Goal: Transaction & Acquisition: Purchase product/service

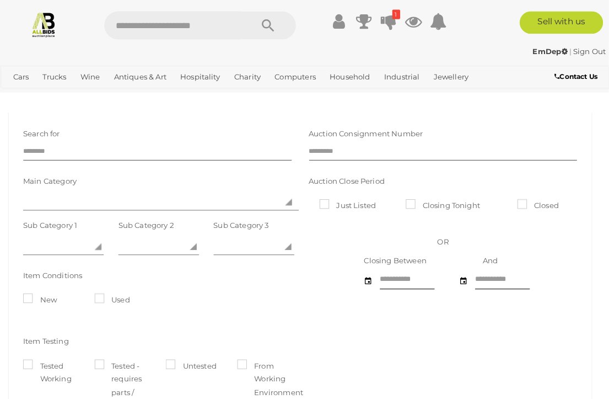
scroll to position [2, 0]
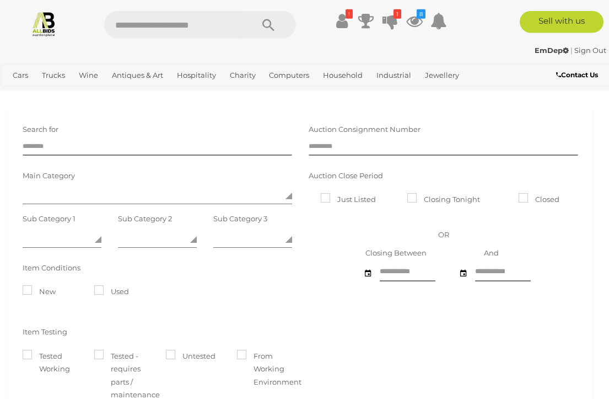
click at [385, 21] on icon at bounding box center [390, 21] width 15 height 20
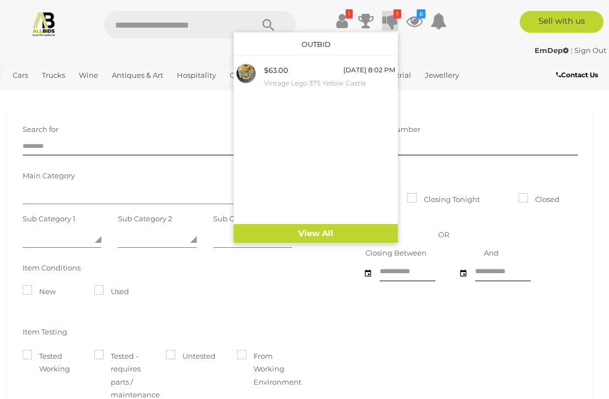
click at [275, 74] on div "$63.00" at bounding box center [276, 70] width 24 height 13
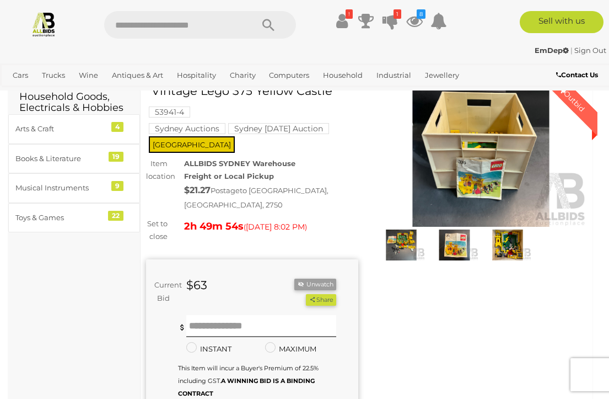
scroll to position [28, 0]
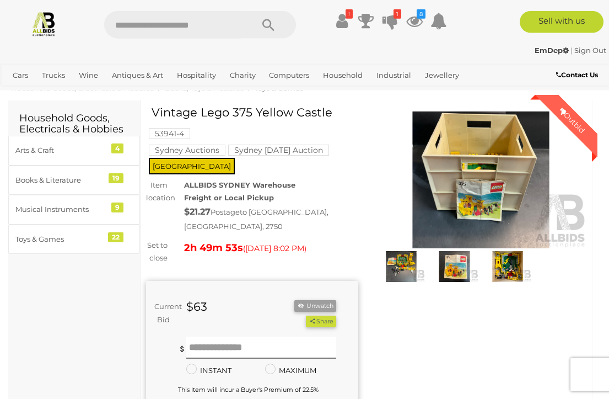
click at [496, 164] on img at bounding box center [481, 179] width 212 height 137
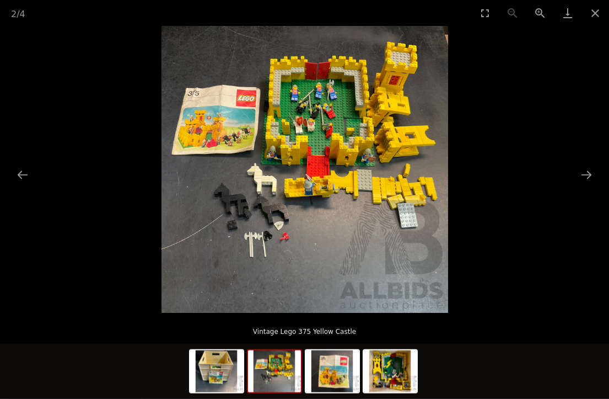
click at [281, 367] on img at bounding box center [274, 371] width 53 height 42
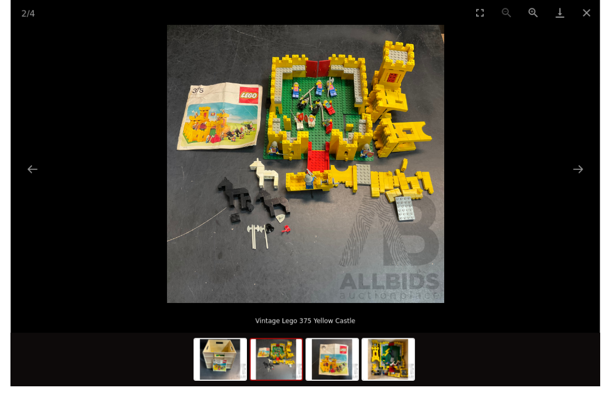
scroll to position [19, 0]
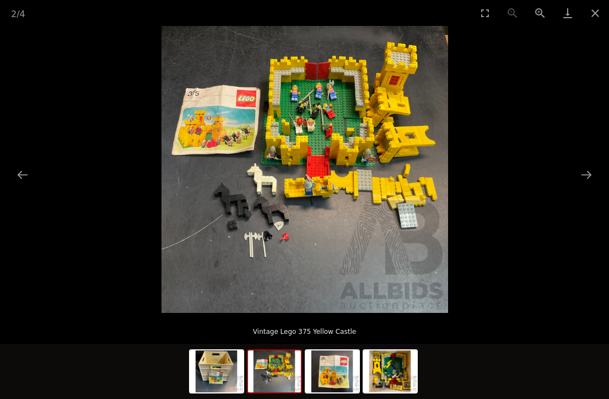
click at [591, 13] on button "Close gallery" at bounding box center [596, 13] width 28 height 26
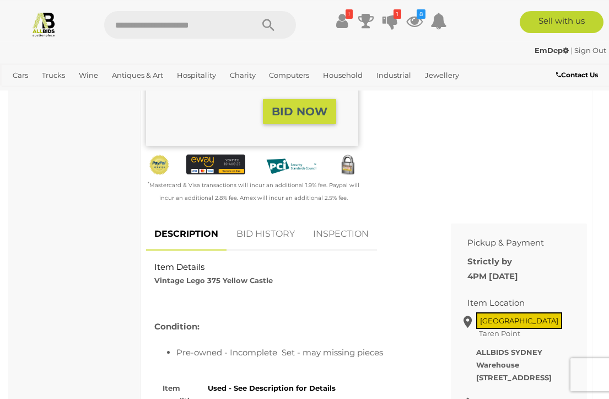
scroll to position [356, 0]
click at [255, 221] on link "BID HISTORY" at bounding box center [265, 234] width 75 height 33
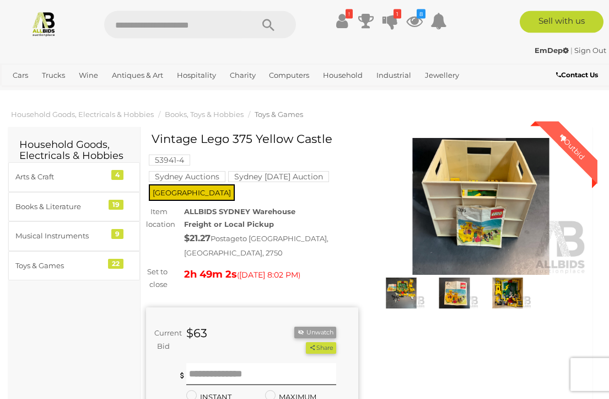
scroll to position [0, 0]
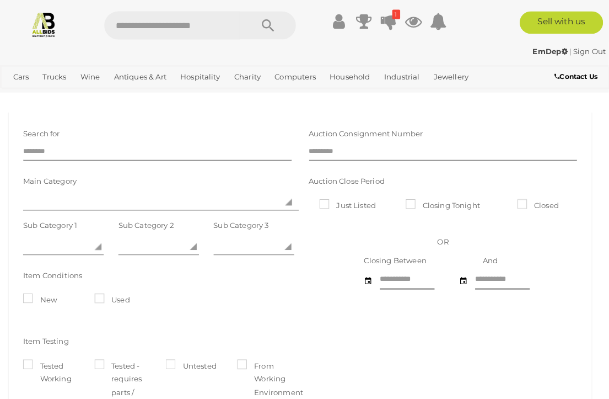
scroll to position [2, 0]
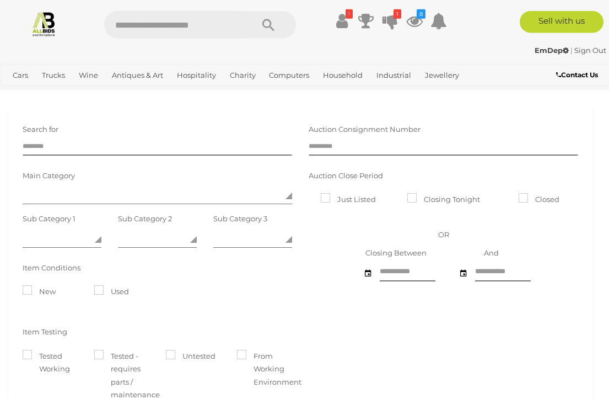
click at [388, 22] on icon at bounding box center [390, 21] width 15 height 20
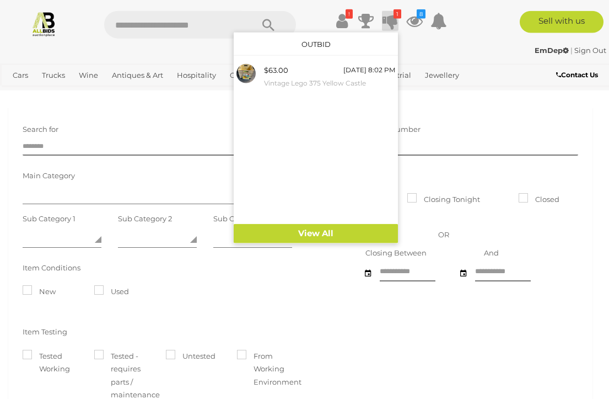
click at [321, 73] on div "$63.00 Today 8:02 PM Vintage Lego 375 Yellow Castle" at bounding box center [329, 76] width 131 height 25
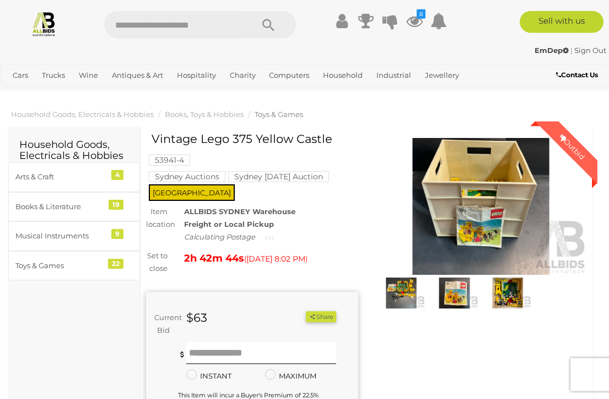
scroll to position [2, 0]
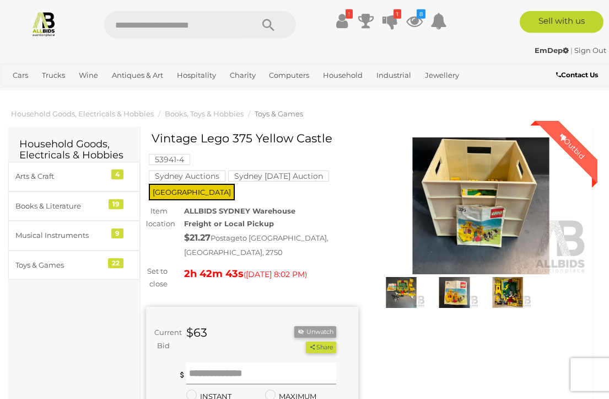
click at [204, 362] on input "text" at bounding box center [261, 373] width 151 height 22
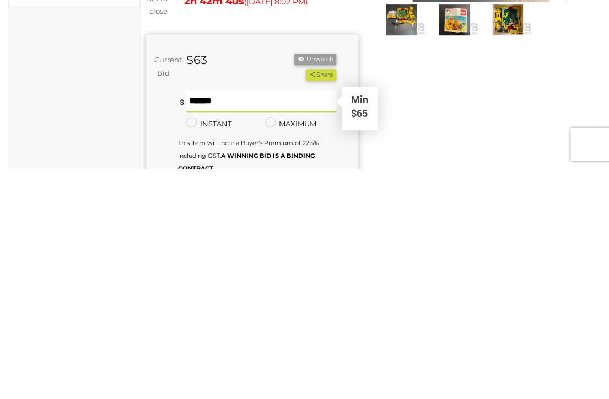
type input "**"
click at [320, 299] on button "Share" at bounding box center [321, 305] width 30 height 12
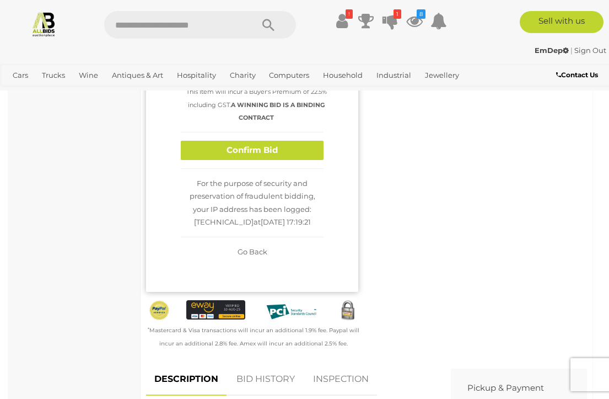
click at [289, 141] on button "Confirm Bid" at bounding box center [252, 150] width 143 height 19
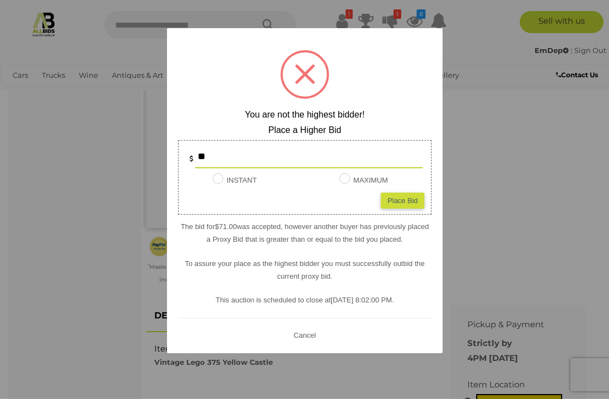
click at [512, 164] on div at bounding box center [304, 199] width 609 height 399
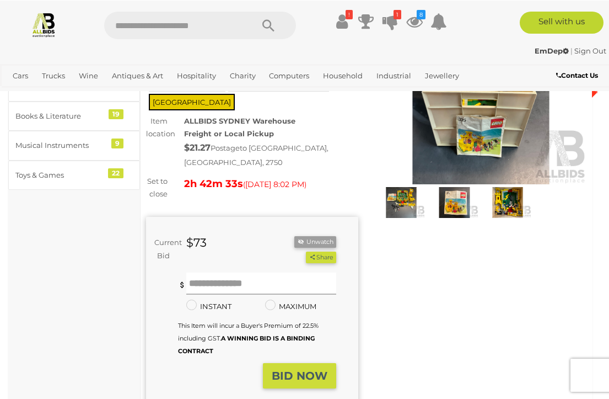
click at [272, 272] on input "text" at bounding box center [261, 283] width 151 height 22
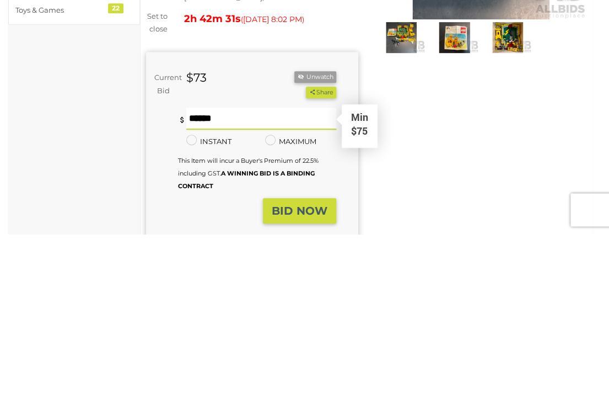
type input "**"
click at [320, 251] on button "Share" at bounding box center [321, 257] width 30 height 12
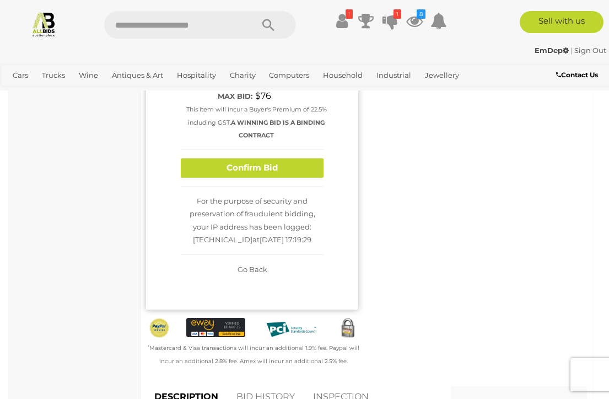
click at [289, 158] on button "Confirm Bid" at bounding box center [252, 167] width 143 height 19
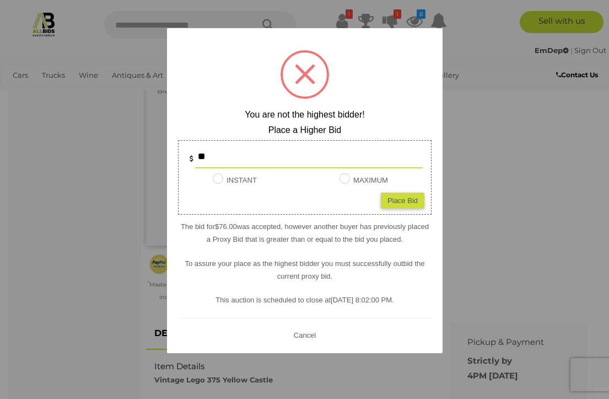
click at [482, 202] on div at bounding box center [304, 199] width 609 height 399
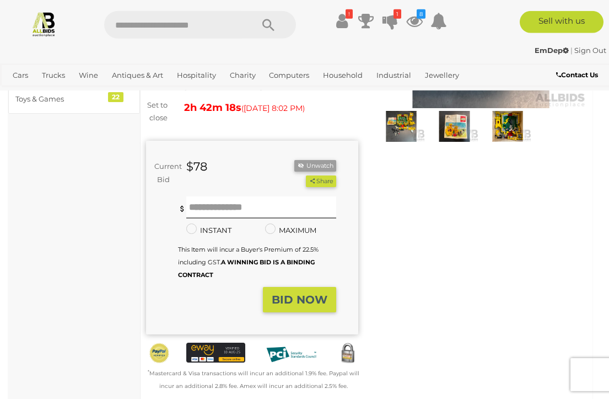
scroll to position [337, 0]
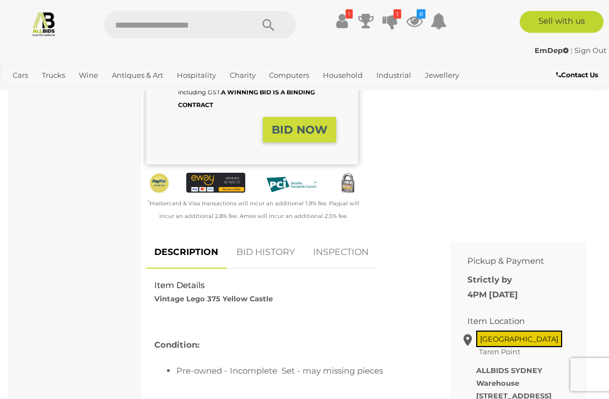
click at [262, 240] on link "BID HISTORY" at bounding box center [265, 252] width 75 height 33
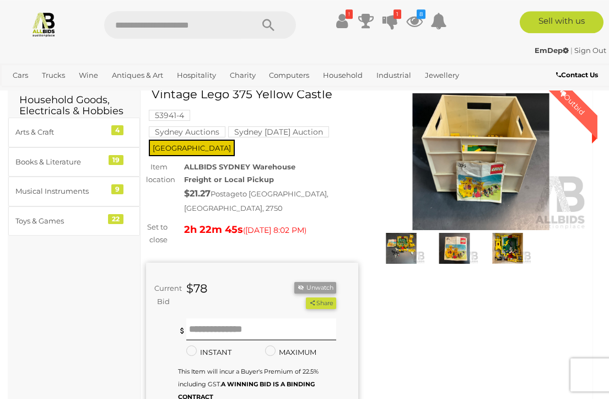
scroll to position [0, 0]
